Goal: Task Accomplishment & Management: Complete application form

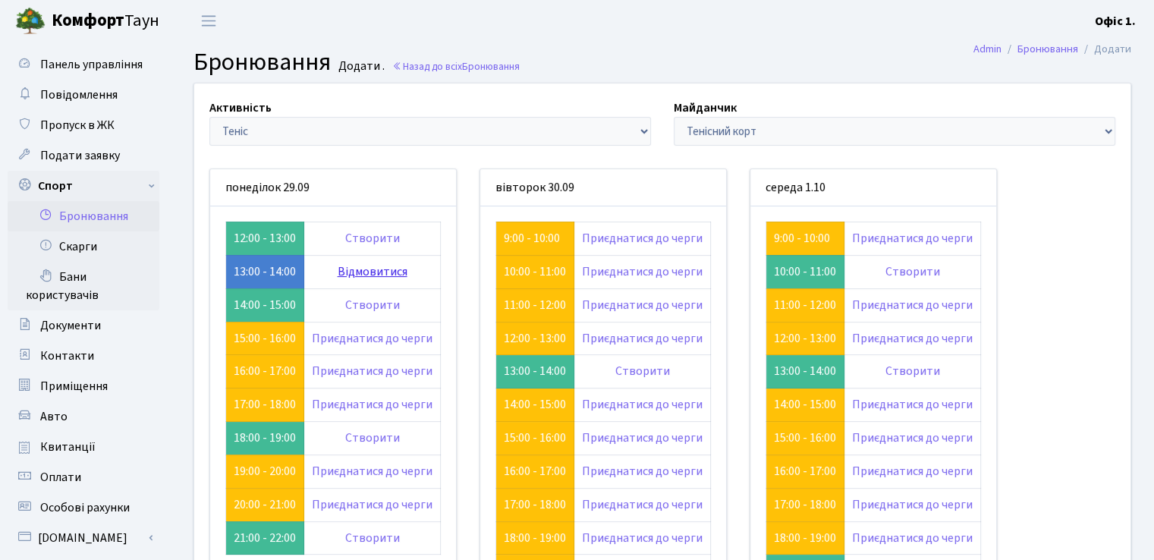
click at [379, 270] on link "Відмовитися" at bounding box center [372, 271] width 70 height 17
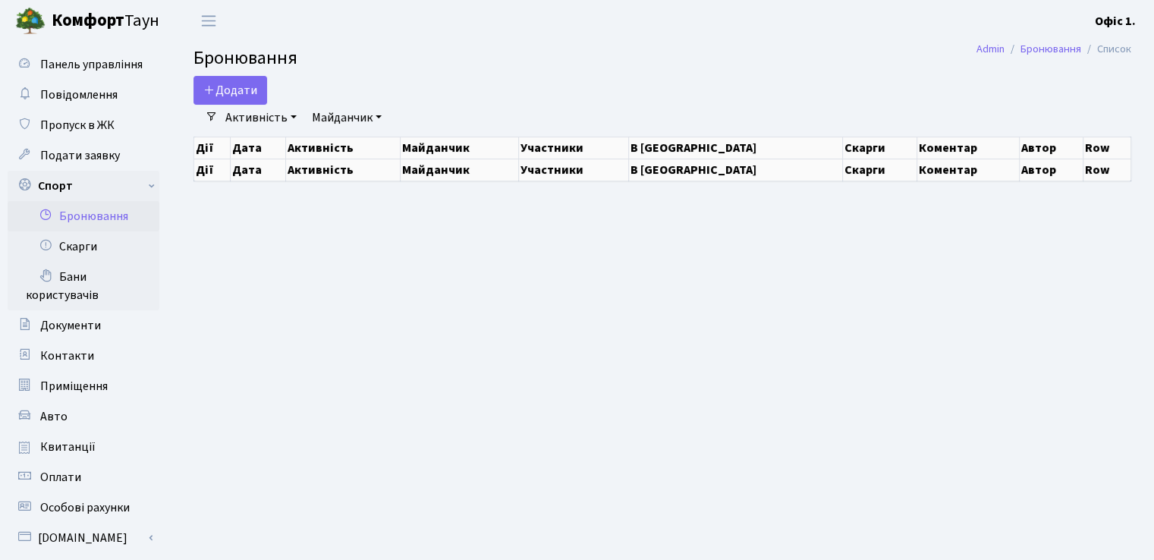
select select "25"
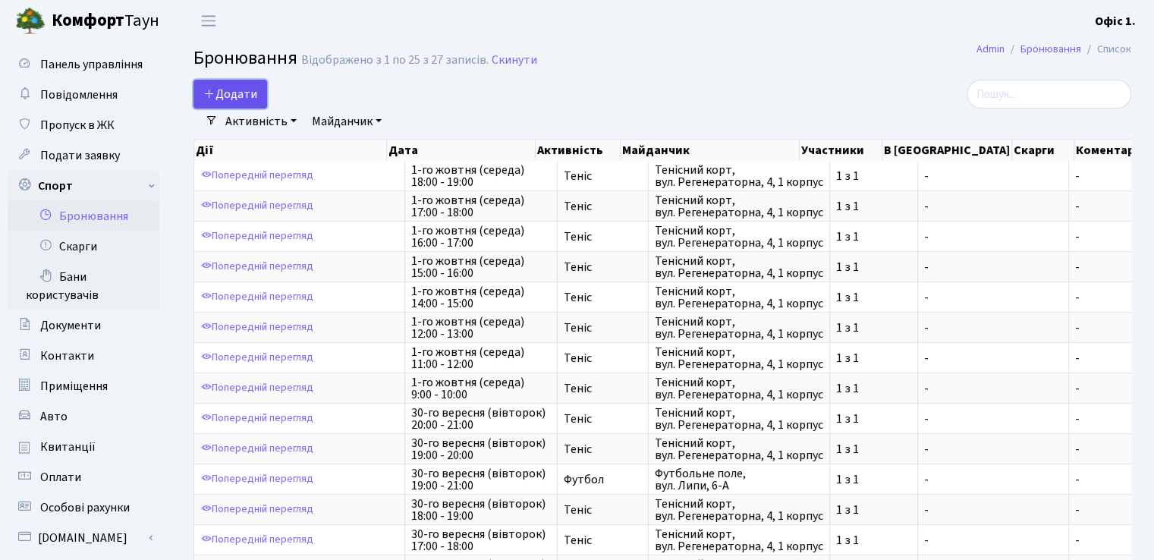
click at [218, 91] on button "Додати" at bounding box center [230, 94] width 74 height 29
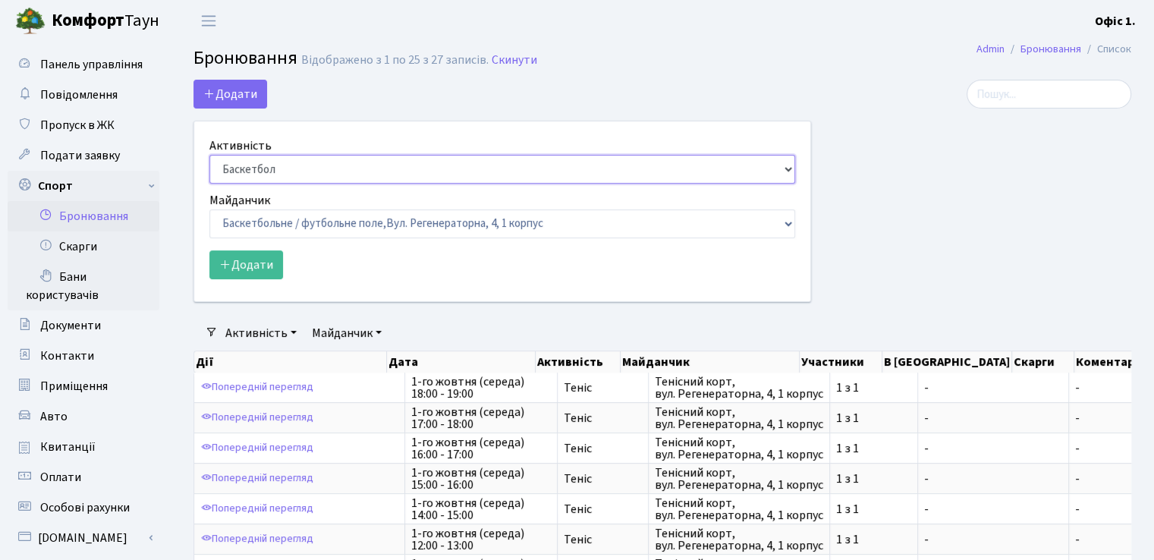
drag, startPoint x: 791, startPoint y: 167, endPoint x: 777, endPoint y: 171, distance: 14.4
click at [791, 167] on select "Баскетбол Волейбол Йога Катання на роликах Настільний теніс Теніс Футбол Фітнес" at bounding box center [501, 169] width 585 height 29
select select "1"
click at [209, 155] on select "Баскетбол Волейбол Йога Катання на роликах Настільний теніс Теніс Футбол Фітнес" at bounding box center [501, 169] width 585 height 29
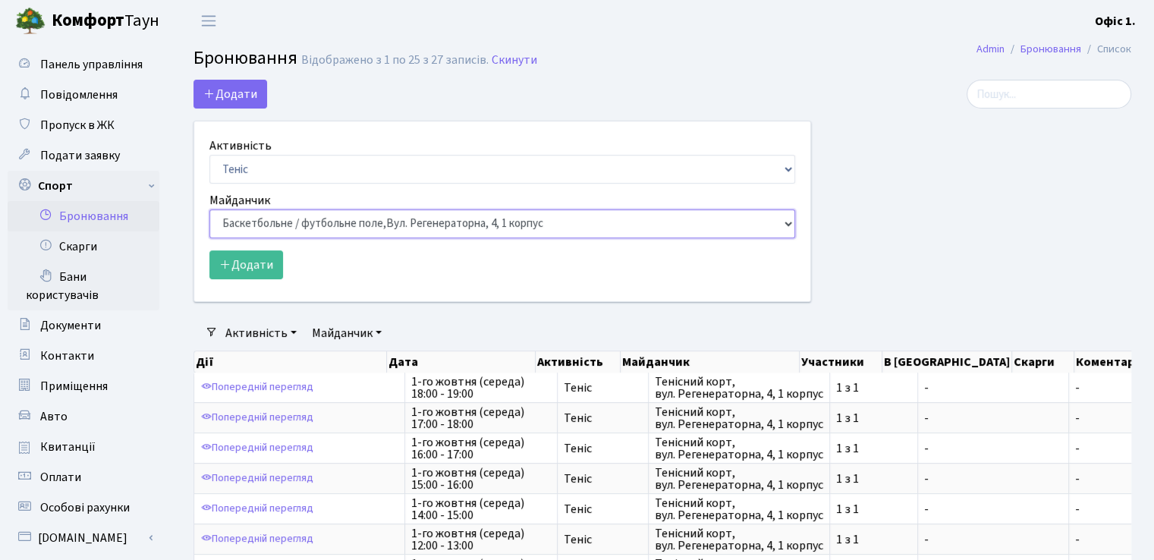
click at [791, 221] on select "Баскетбольне / футбольне поле, Вул. Регенераторна, 4, 1 корпус Баскетбольне пол…" at bounding box center [501, 223] width 585 height 29
select select "1"
click at [209, 209] on select "Баскетбольне / футбольне поле, Вул. Регенераторна, 4, 1 корпус Баскетбольне пол…" at bounding box center [501, 223] width 585 height 29
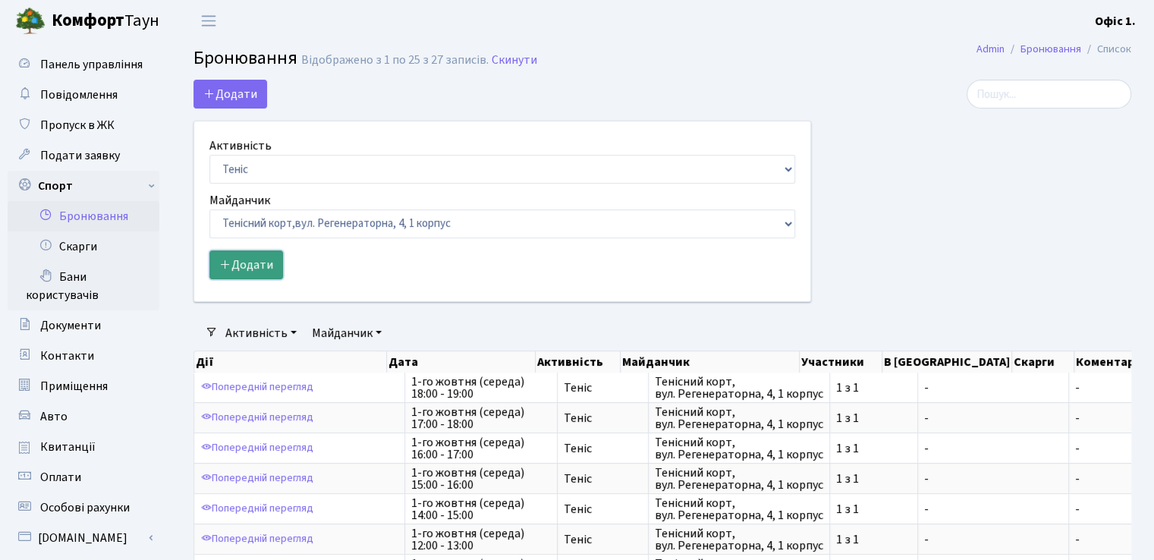
click at [259, 260] on button "Додати" at bounding box center [246, 264] width 74 height 29
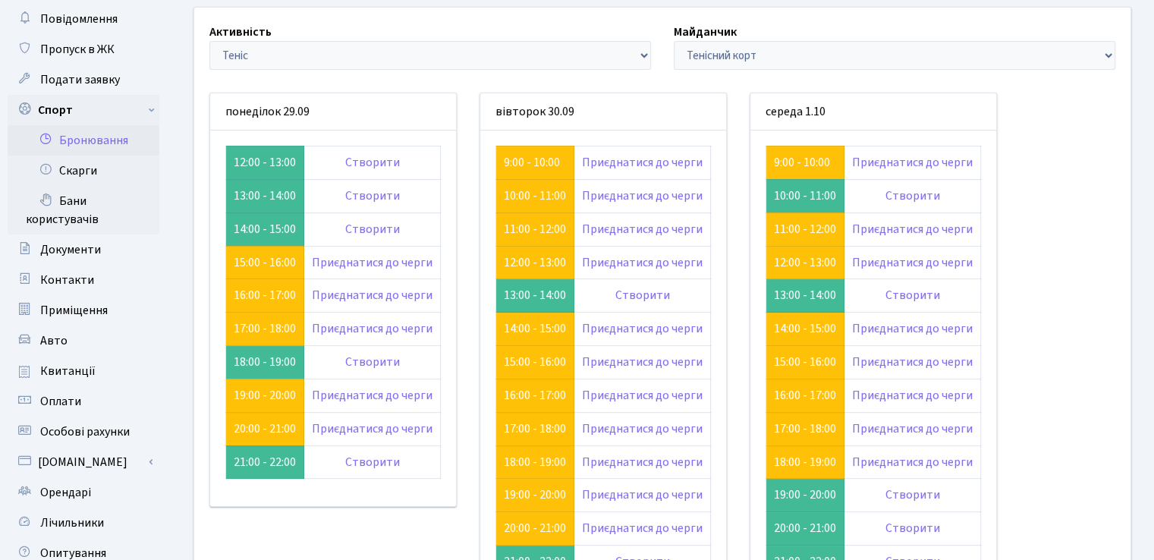
scroll to position [152, 0]
